Goal: Find contact information: Find contact information

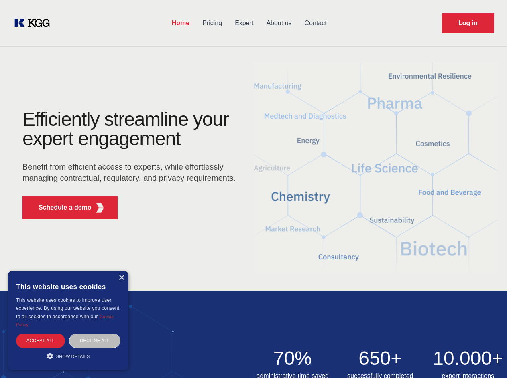
click at [253, 189] on div "Efficiently streamline your expert engagement Benefit from efficient access to …" at bounding box center [132, 168] width 244 height 116
click at [60, 208] on p "Schedule a demo" at bounding box center [65, 208] width 53 height 10
click at [121, 278] on div "× This website uses cookies This website uses cookies to improve user experienc…" at bounding box center [68, 320] width 120 height 99
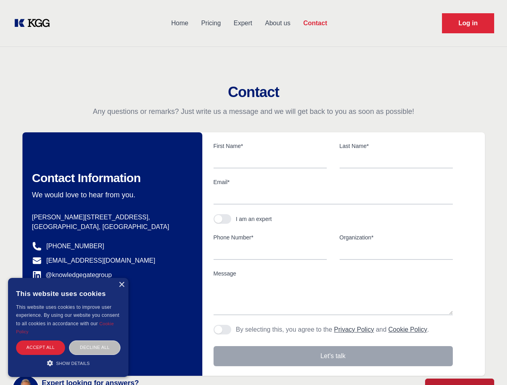
click at [41, 341] on div "Accept all" at bounding box center [40, 348] width 49 height 14
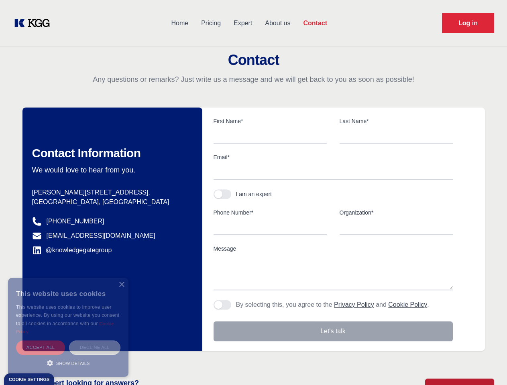
click at [95, 341] on div "Decline all" at bounding box center [94, 348] width 51 height 14
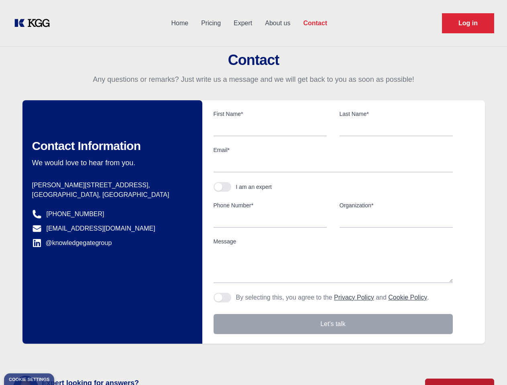
click at [68, 356] on main "Contact Any questions or remarks? Just write us a message and we will get back …" at bounding box center [253, 209] width 507 height 418
